Goal: Check status: Check status

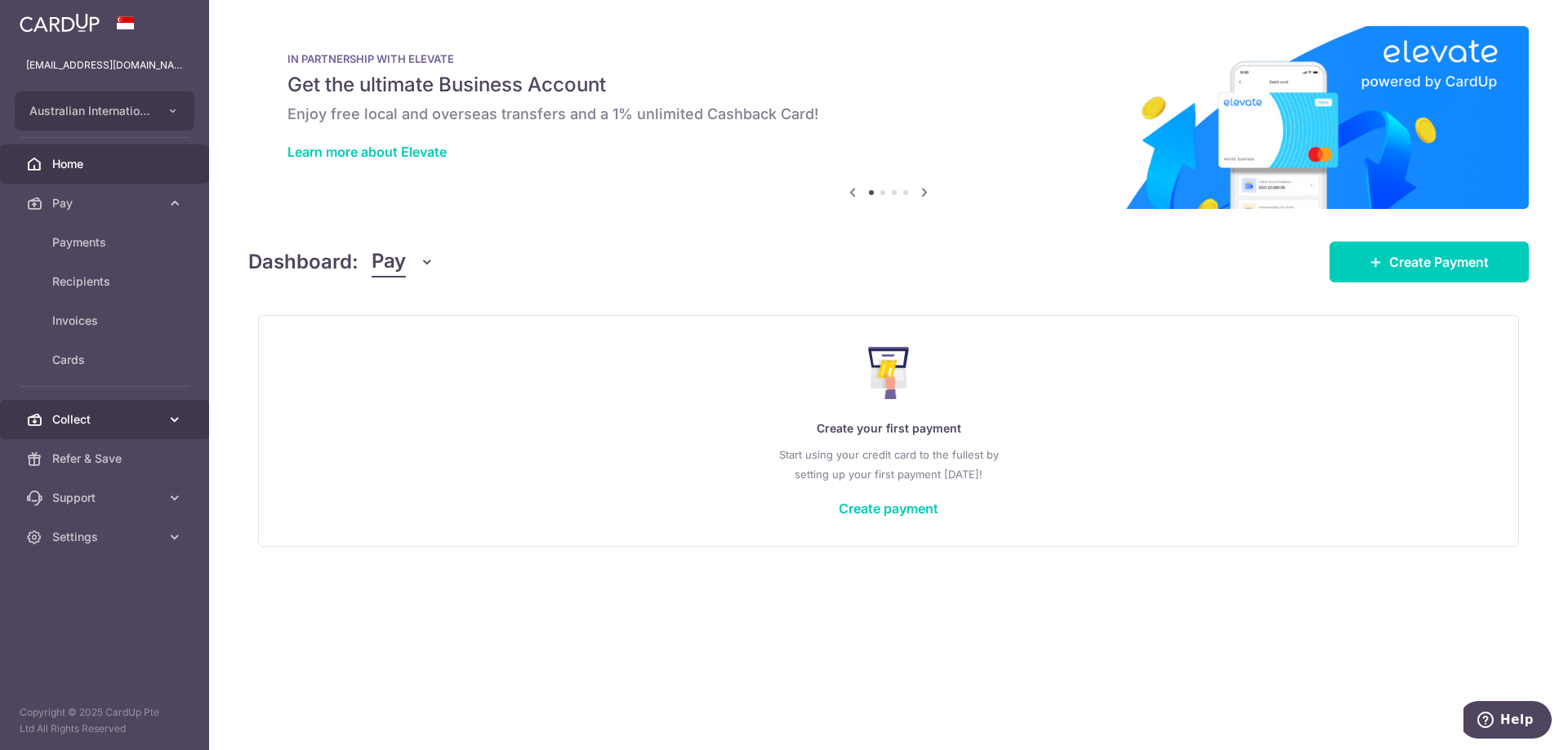
click at [66, 412] on span "Collect" at bounding box center [106, 420] width 107 height 16
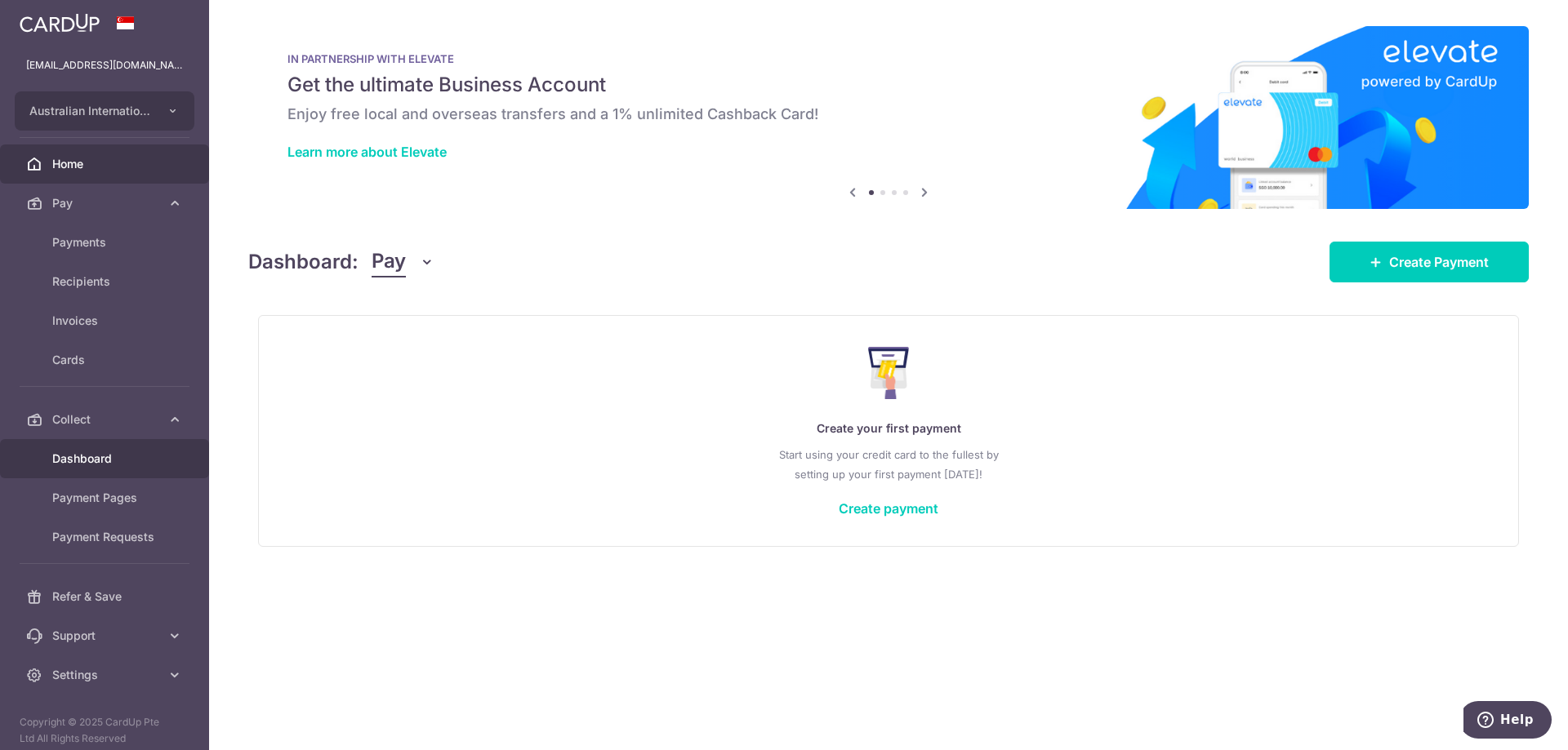
click at [54, 462] on span "Dashboard" at bounding box center [106, 459] width 107 height 16
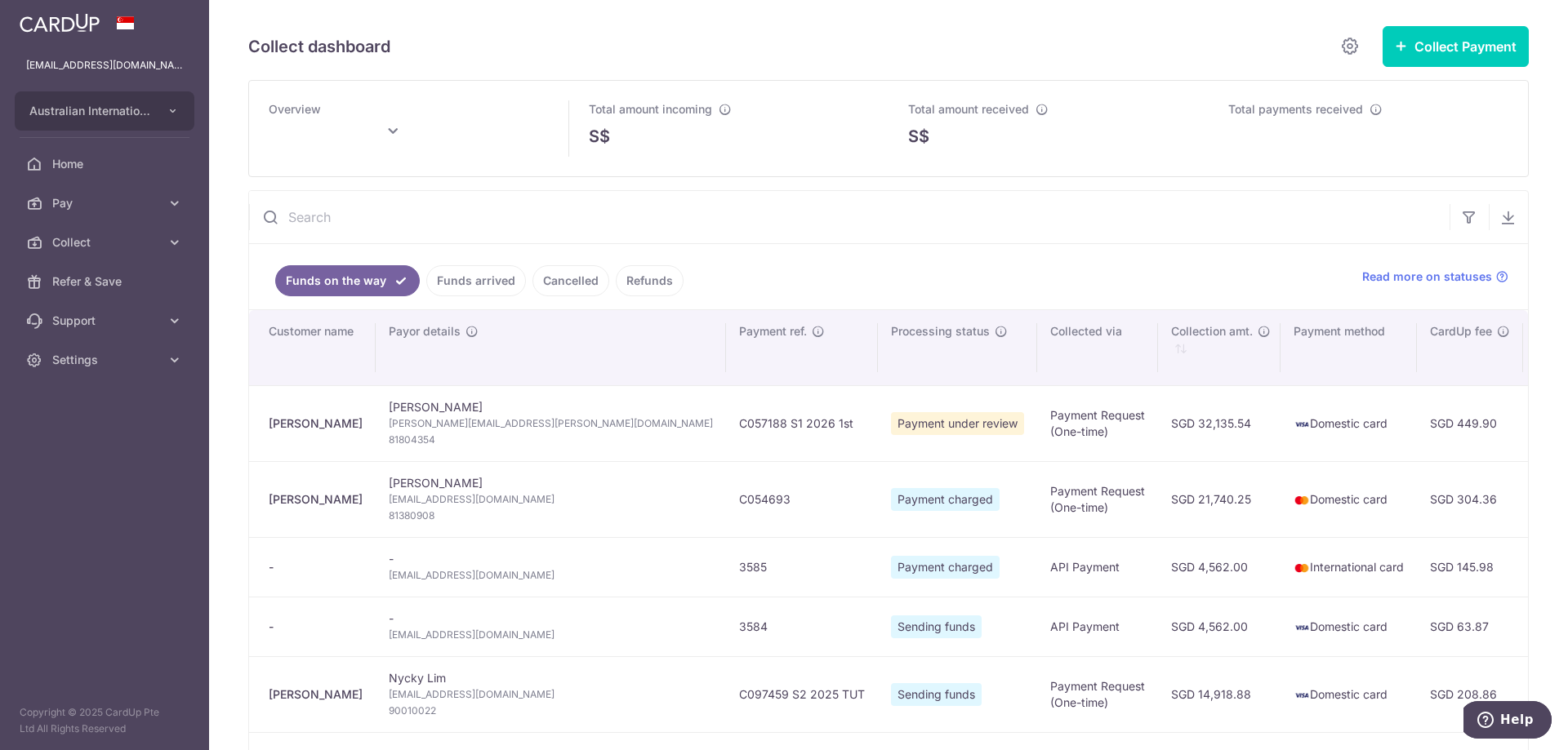
click at [453, 279] on link "Funds arrived" at bounding box center [475, 281] width 99 height 31
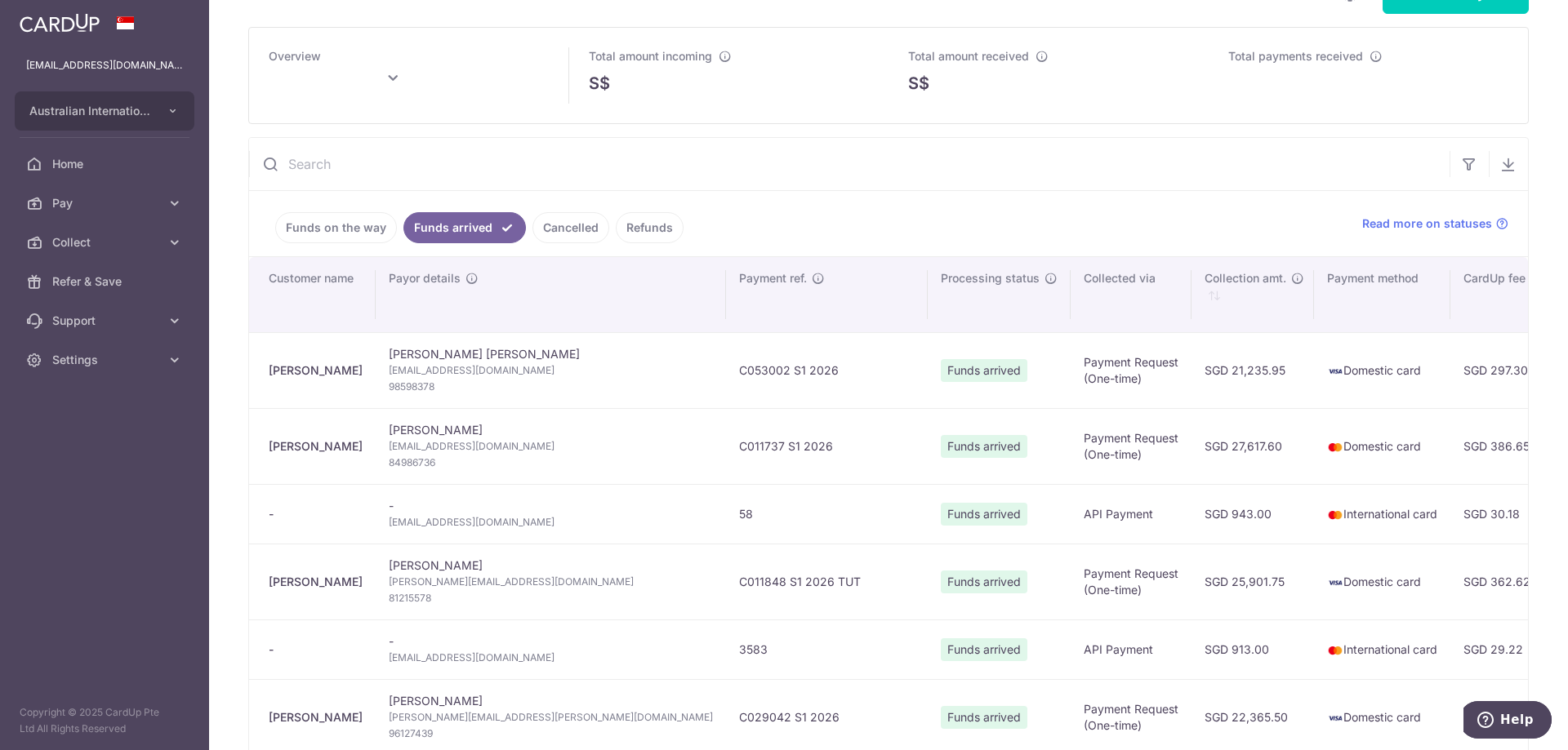
scroll to position [82, 0]
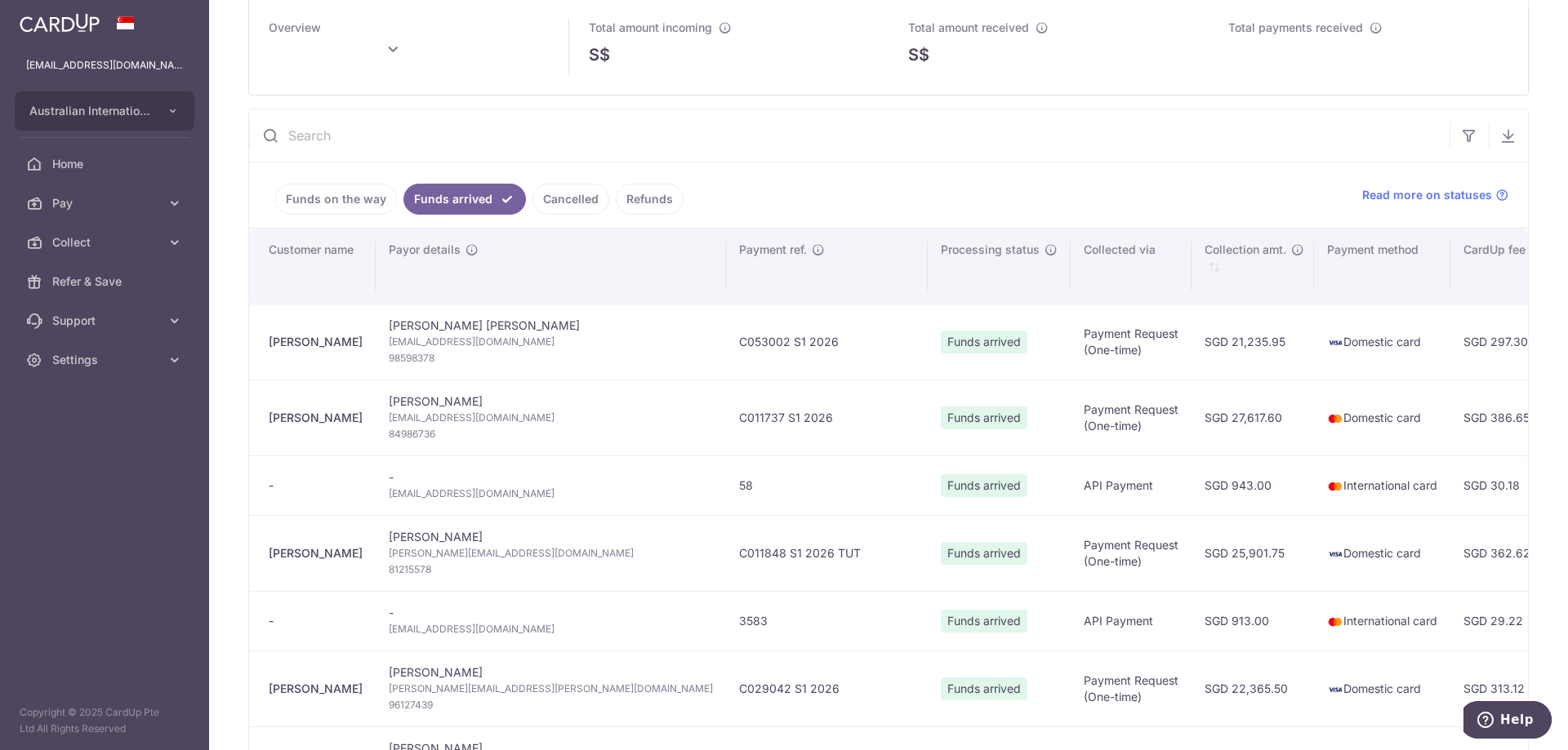
type input "[DATE]"
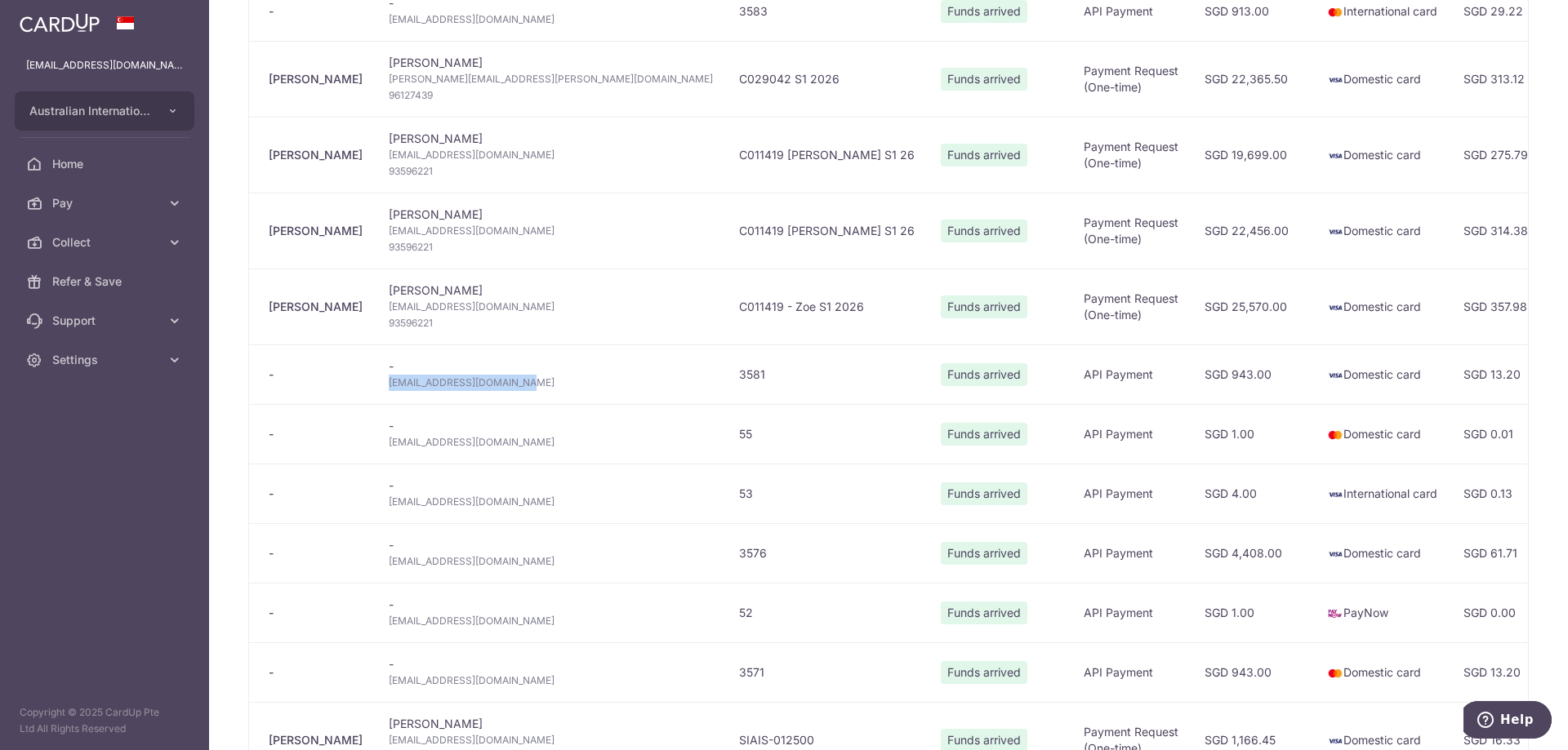
drag, startPoint x: 404, startPoint y: 384, endPoint x: 520, endPoint y: 381, distance: 116.0
click at [520, 381] on td "- [EMAIL_ADDRESS][DOMAIN_NAME]" at bounding box center [551, 374] width 350 height 59
copy span "[EMAIL_ADDRESS][DOMAIN_NAME]"
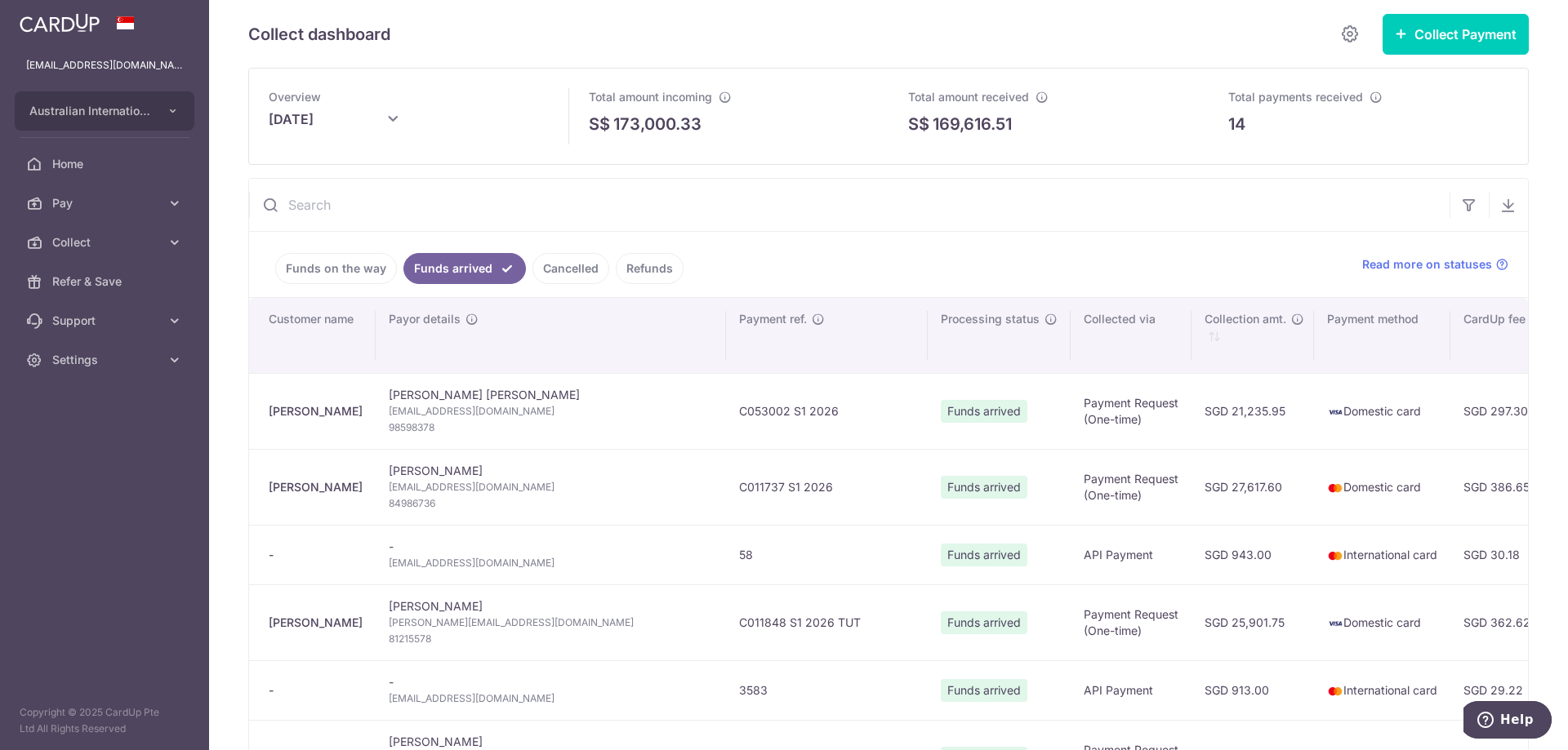
scroll to position [0, 0]
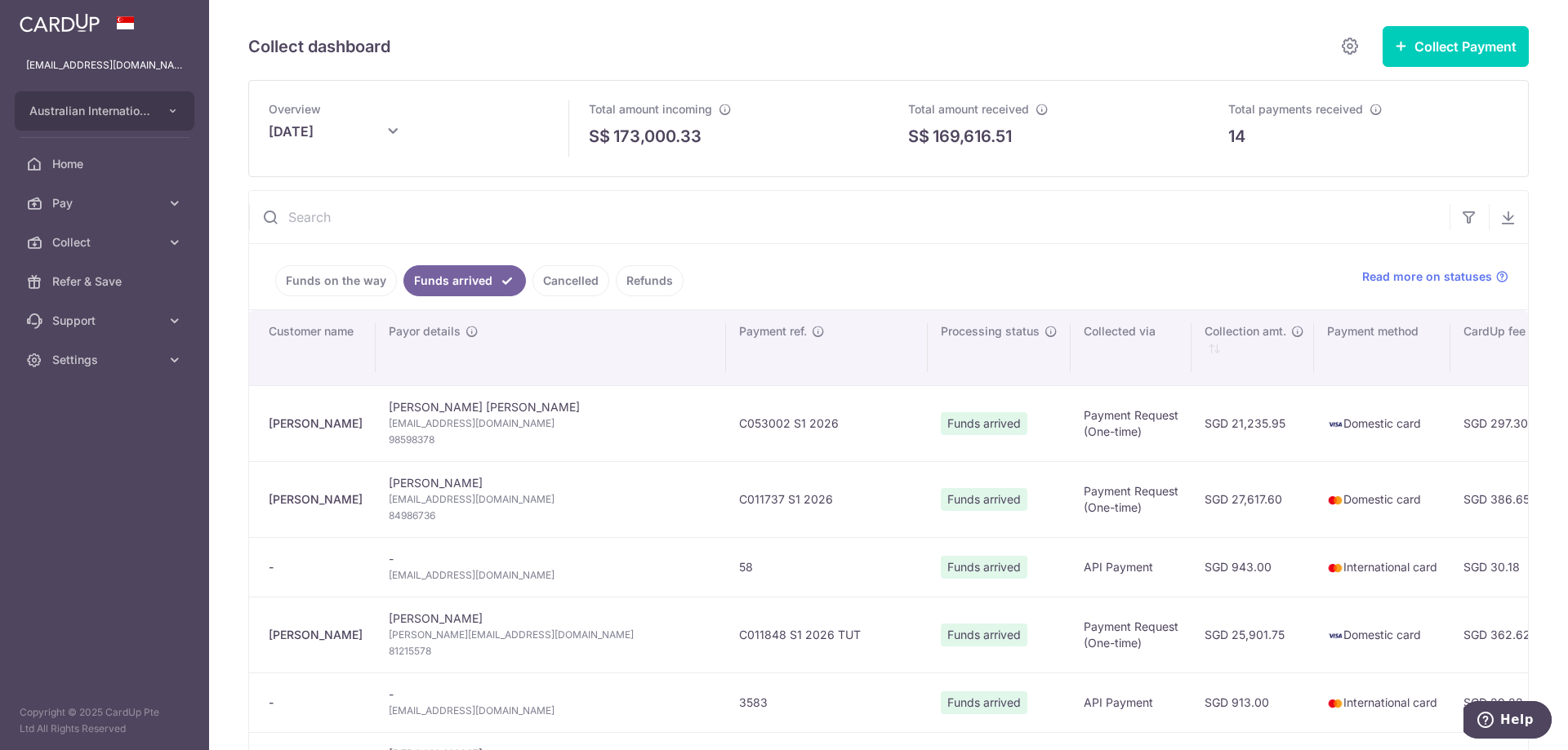
click at [345, 268] on link "Funds on the way" at bounding box center [336, 281] width 122 height 31
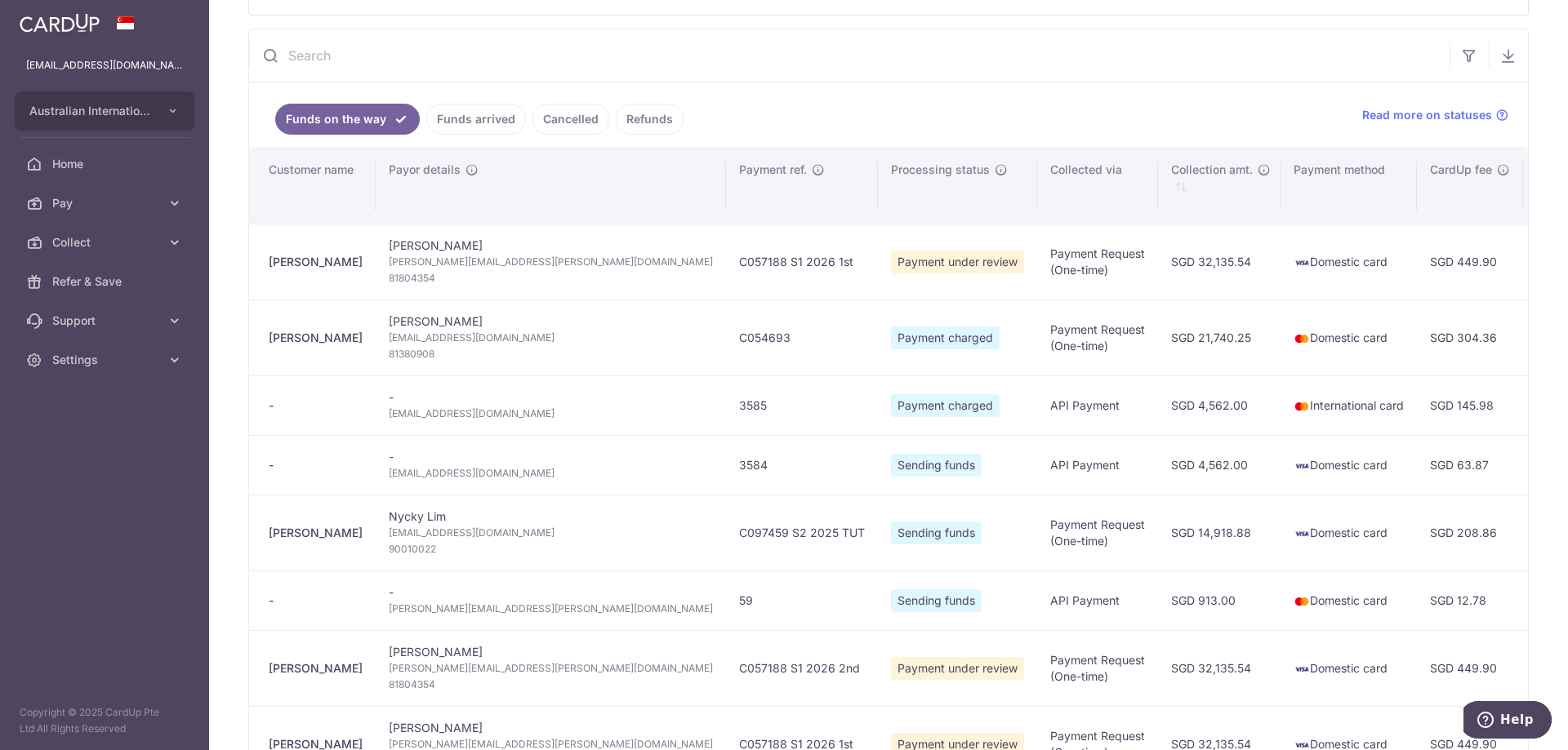
scroll to position [163, 0]
click at [483, 114] on link "Funds arrived" at bounding box center [475, 117] width 99 height 31
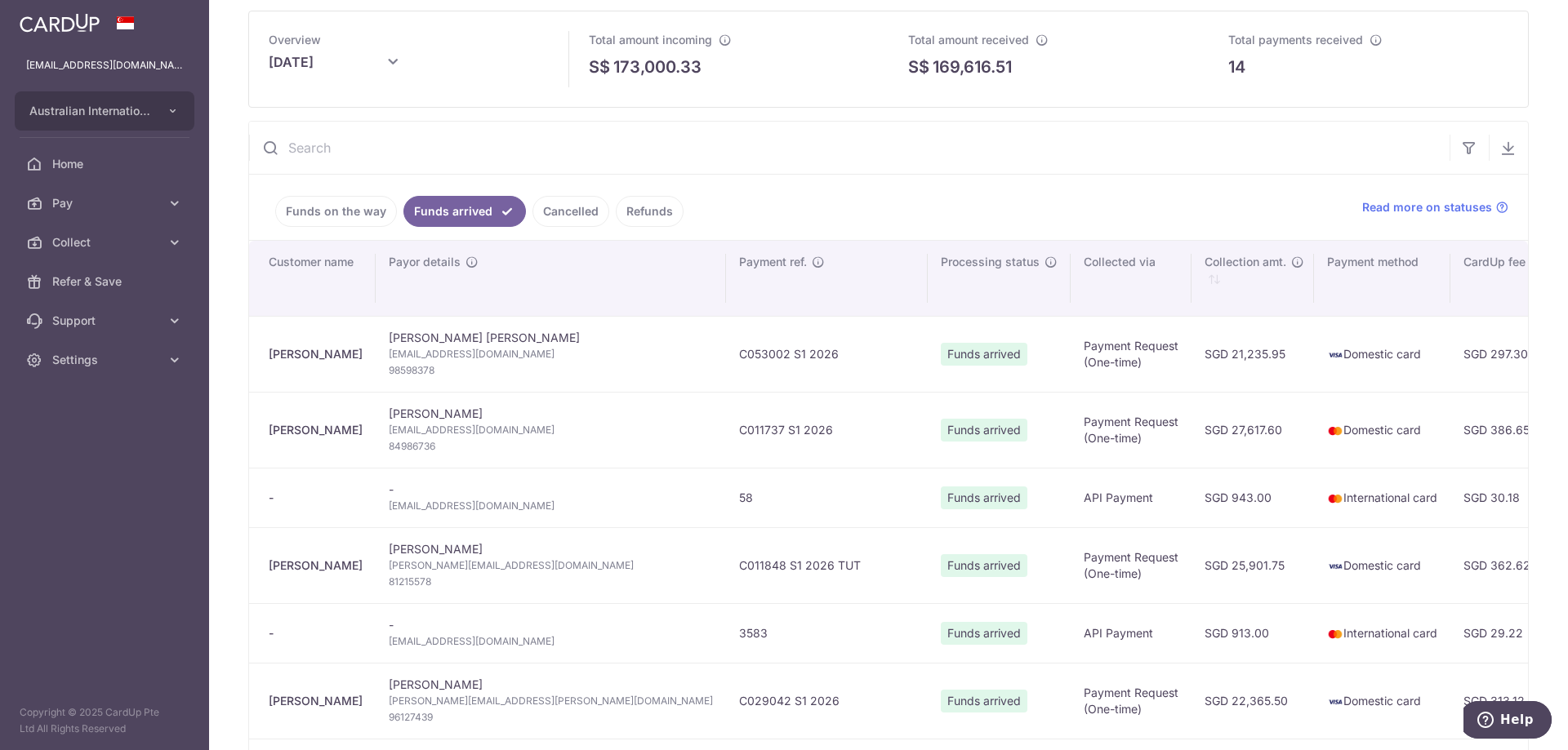
scroll to position [0, 0]
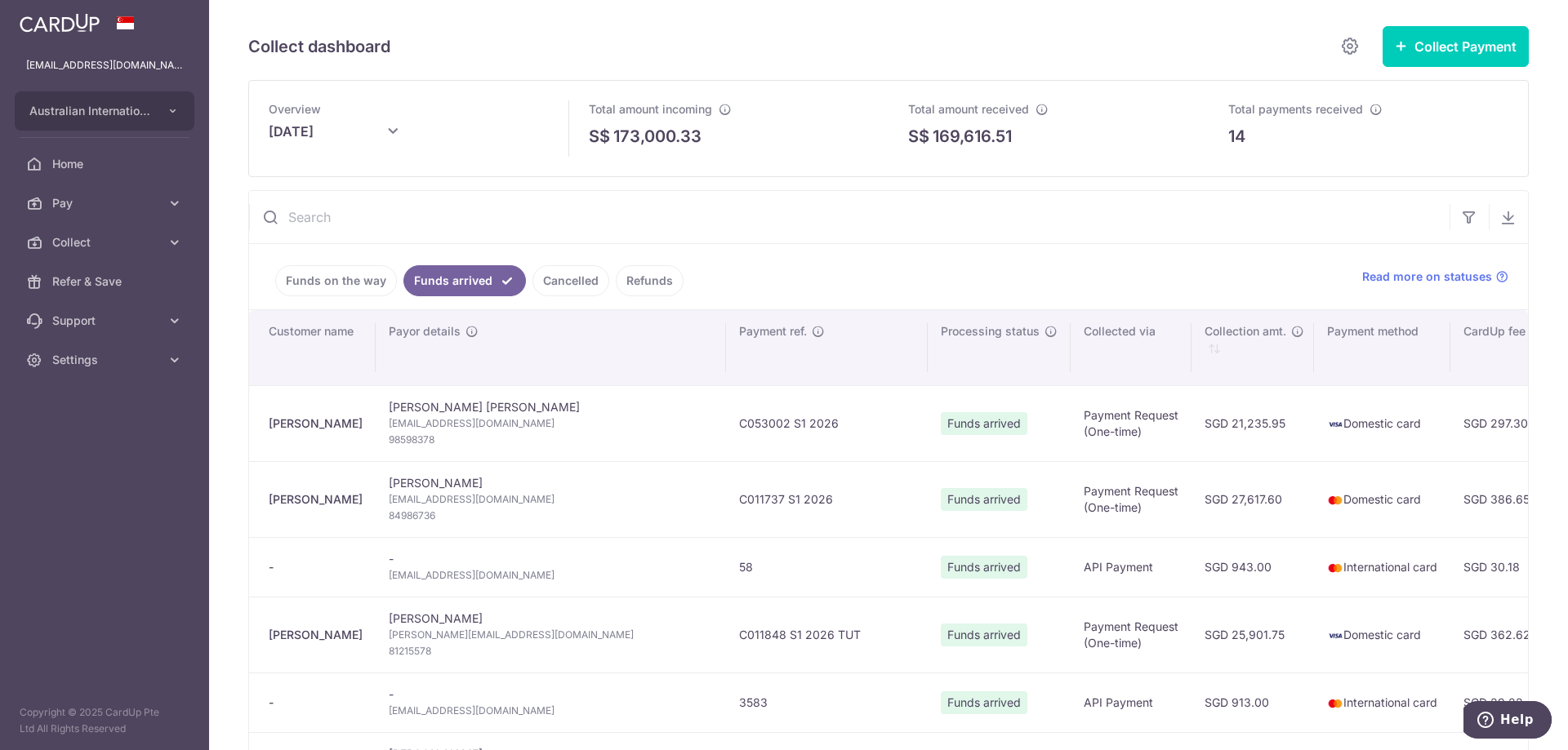
click at [334, 284] on link "Funds on the way" at bounding box center [336, 281] width 122 height 31
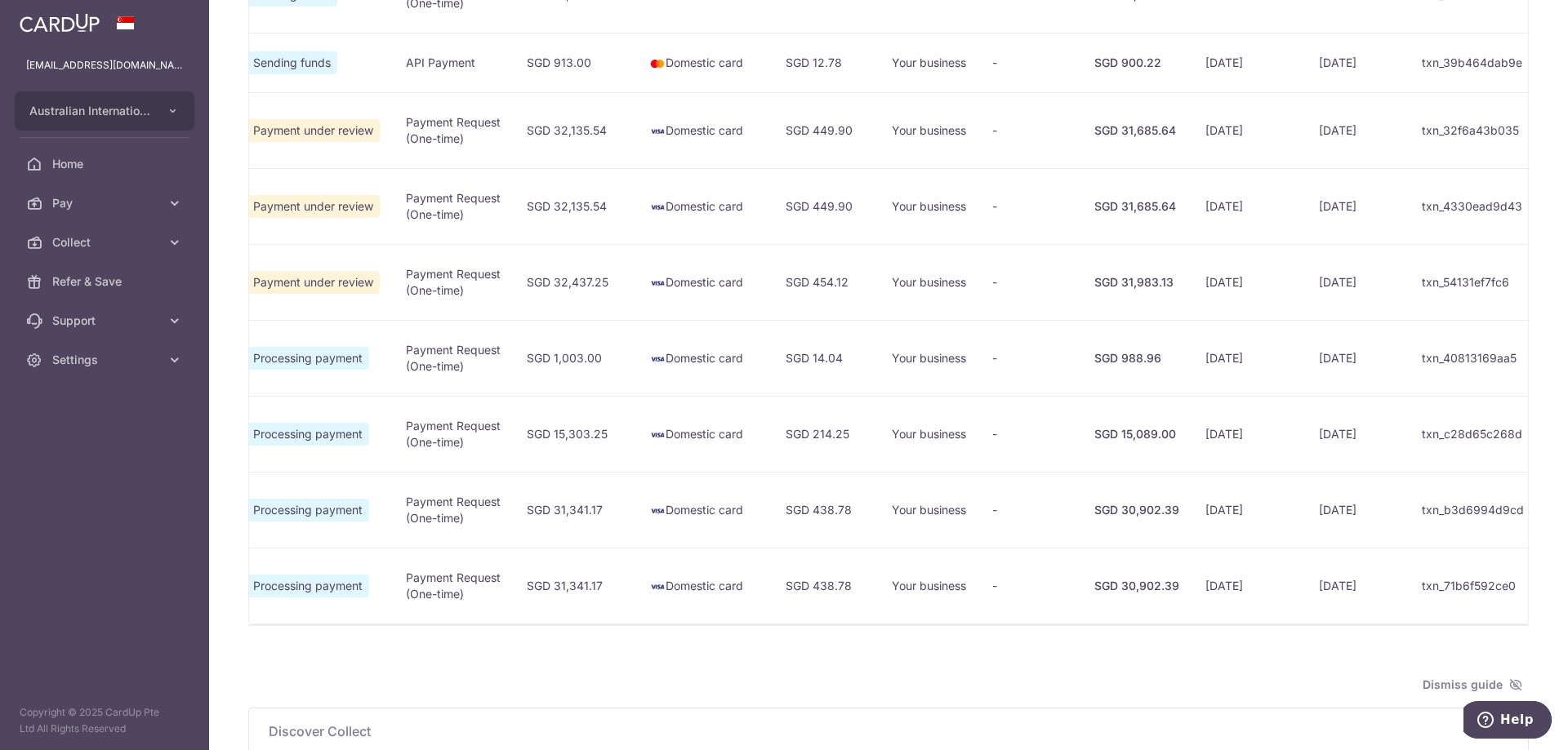
scroll to position [128, 0]
